Goal: Information Seeking & Learning: Compare options

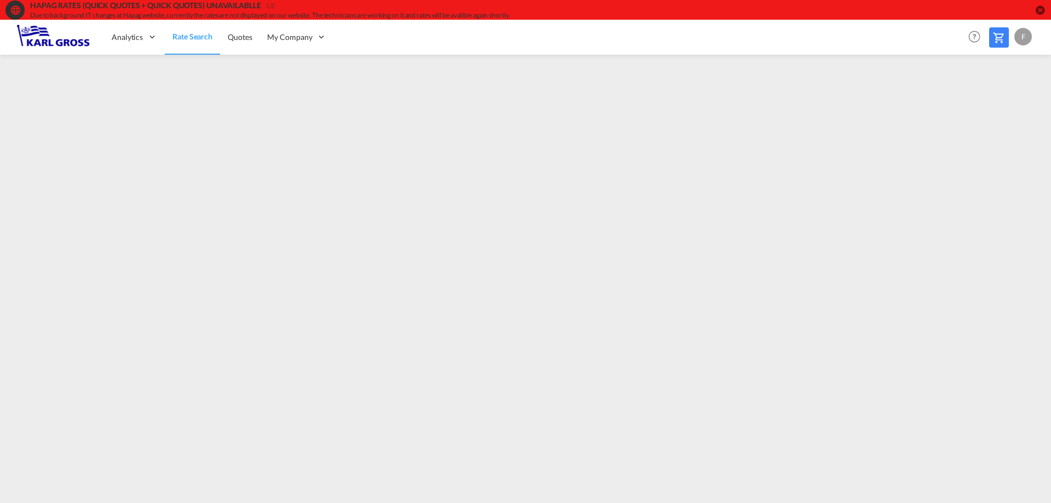
click at [990, 38] on div at bounding box center [999, 37] width 20 height 20
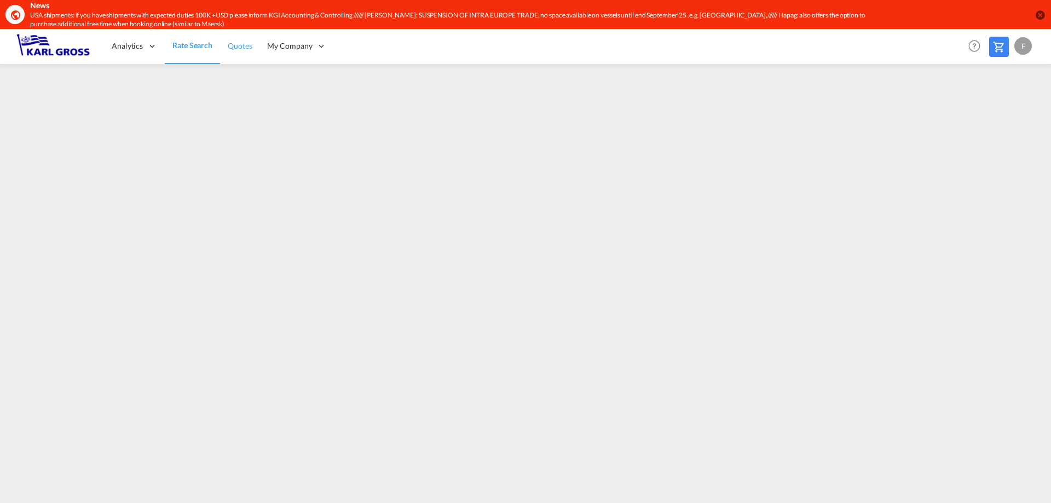
click at [240, 56] on link "Quotes" at bounding box center [239, 46] width 39 height 36
click at [194, 55] on link "Rate Search" at bounding box center [192, 46] width 55 height 36
click at [1037, 14] on md-icon "icon-close-circle" at bounding box center [1039, 14] width 11 height 11
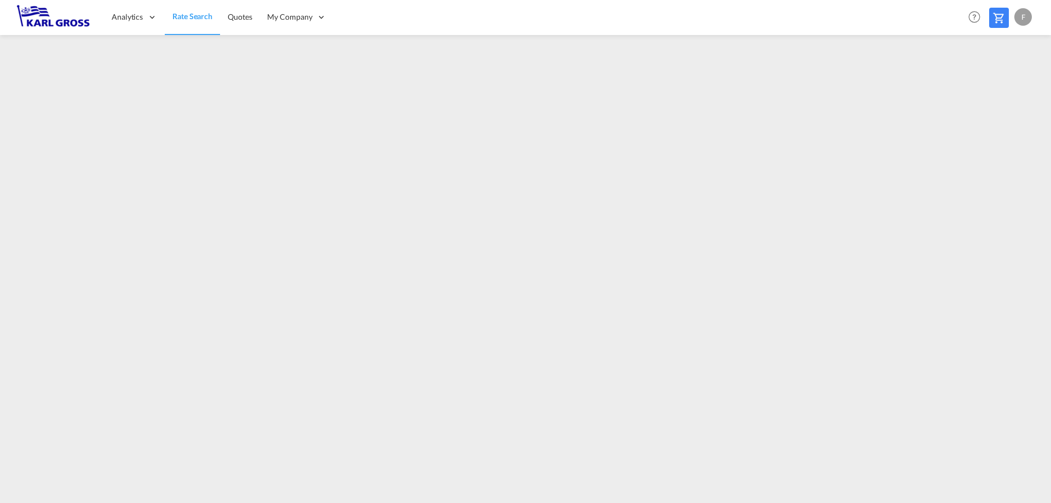
click at [39, 19] on img at bounding box center [53, 17] width 74 height 25
click at [1034, 16] on md-toolbar "Analytics Dashboard Rate Search Quotes My Company Customers Help Resources" at bounding box center [525, 17] width 1051 height 35
click at [1023, 20] on div "F" at bounding box center [1023, 17] width 18 height 18
click at [864, 21] on md-backdrop at bounding box center [525, 251] width 1051 height 503
